Goal: Transaction & Acquisition: Purchase product/service

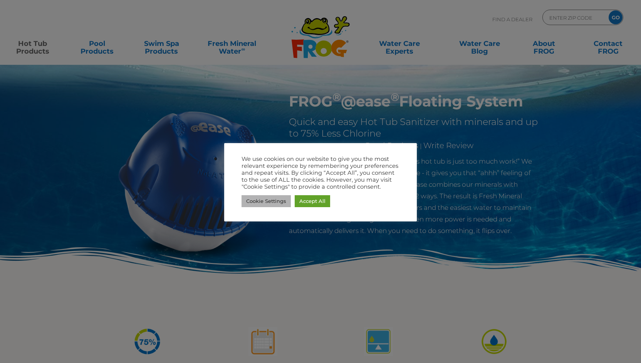
click at [259, 205] on link "Cookie Settings" at bounding box center [266, 201] width 49 height 12
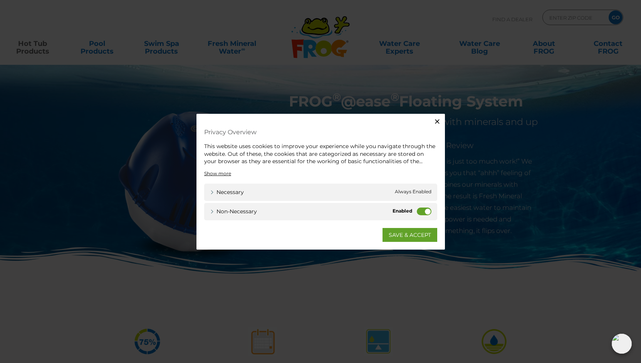
click at [427, 210] on label "Non-necessary" at bounding box center [424, 211] width 15 height 8
click at [0, 0] on input "Non-necessary" at bounding box center [0, 0] width 0 height 0
click at [405, 234] on link "SAVE & ACCEPT" at bounding box center [410, 234] width 55 height 14
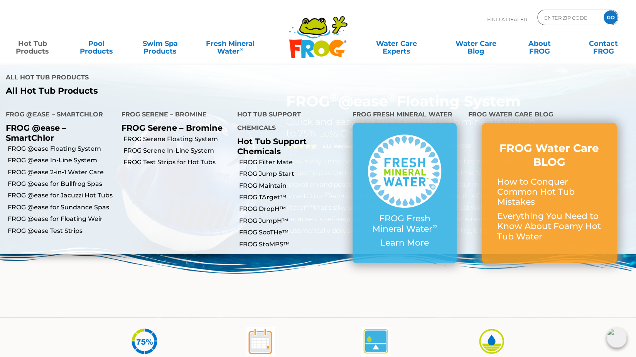
click at [28, 45] on link "Hot Tub Products" at bounding box center [33, 43] width 50 height 15
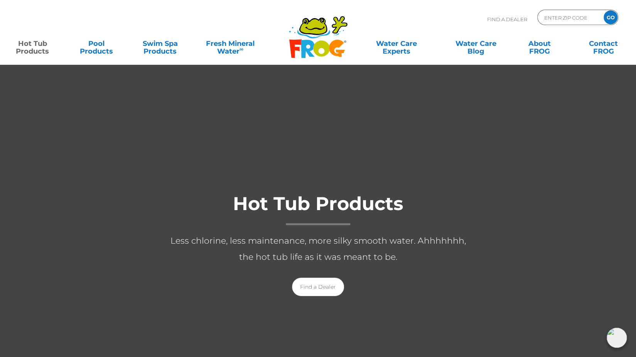
click at [28, 45] on link "Hot Tub Products" at bounding box center [33, 43] width 50 height 15
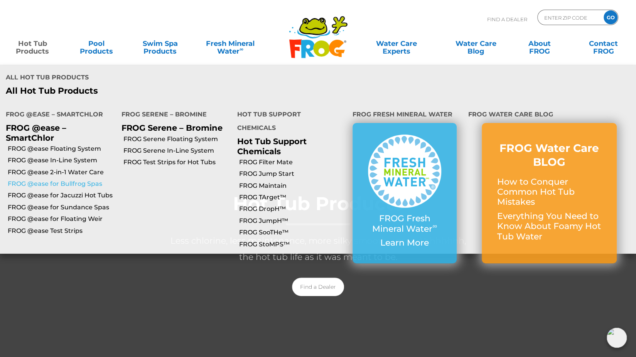
click at [73, 180] on link "FROG @ease for Bullfrog Spas" at bounding box center [62, 184] width 108 height 8
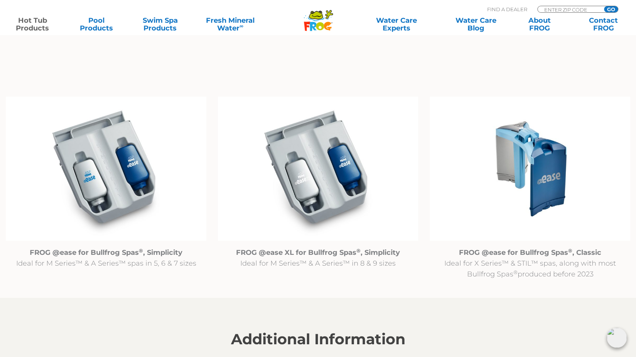
scroll to position [750, 0]
click at [111, 172] on img at bounding box center [106, 168] width 200 height 145
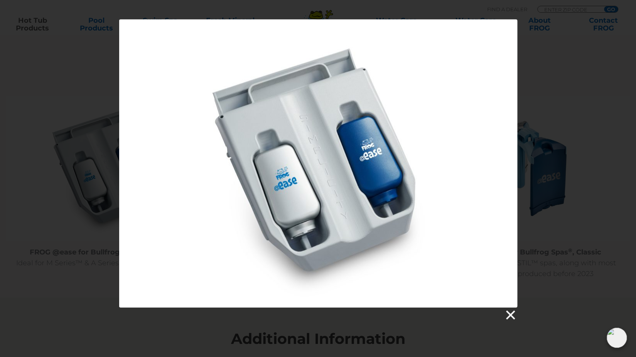
click at [510, 315] on link at bounding box center [510, 315] width 12 height 12
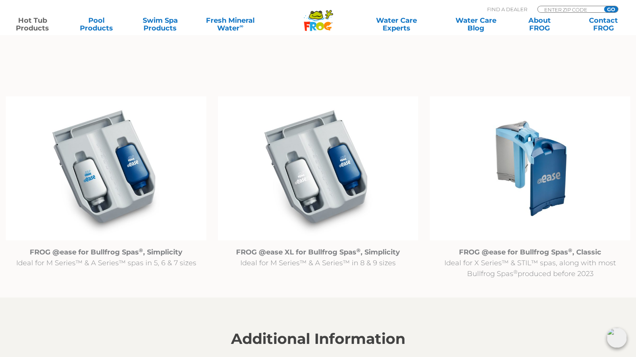
click at [147, 193] on img at bounding box center [106, 168] width 200 height 145
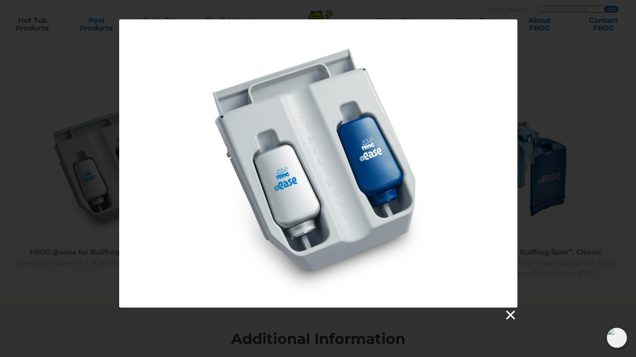
click at [510, 310] on link at bounding box center [510, 315] width 12 height 12
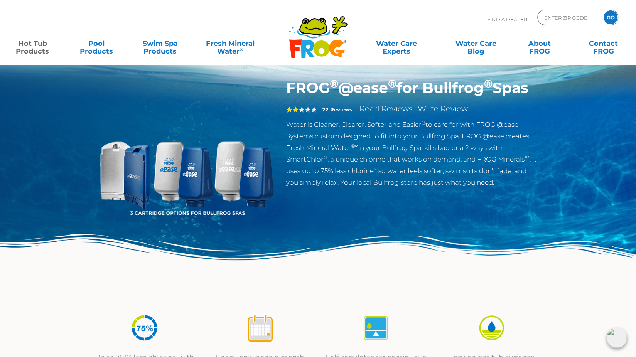
scroll to position [0, 0]
